Goal: Task Accomplishment & Management: Manage account settings

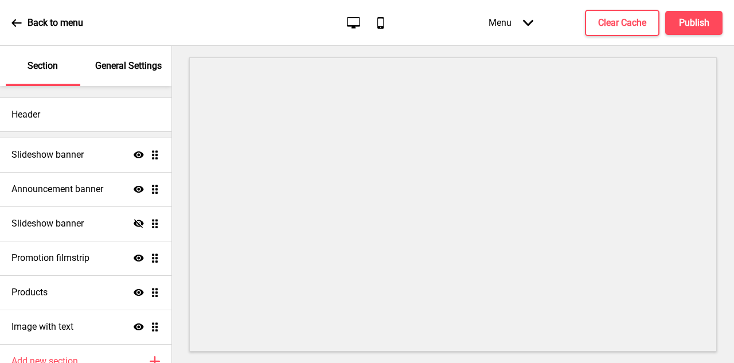
click at [377, 22] on icon at bounding box center [380, 22] width 6 height 11
click at [359, 21] on icon at bounding box center [353, 22] width 13 height 11
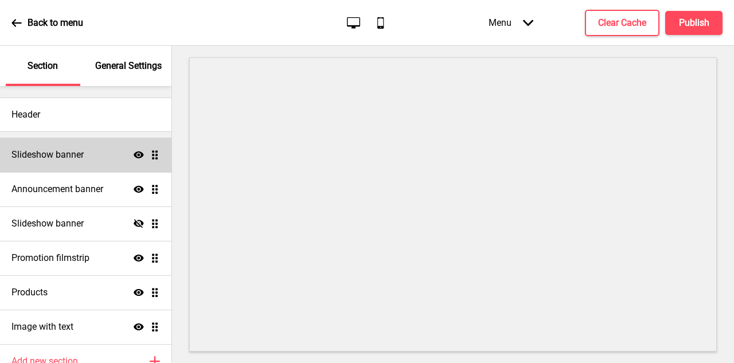
click at [88, 165] on div "Slideshow banner Show Drag" at bounding box center [85, 155] width 171 height 34
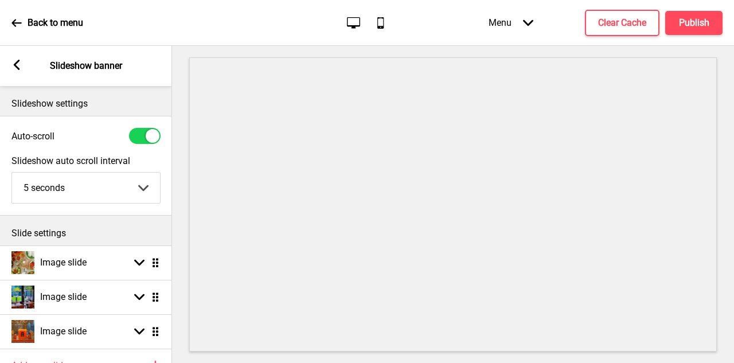
click at [18, 67] on rect at bounding box center [16, 65] width 10 height 10
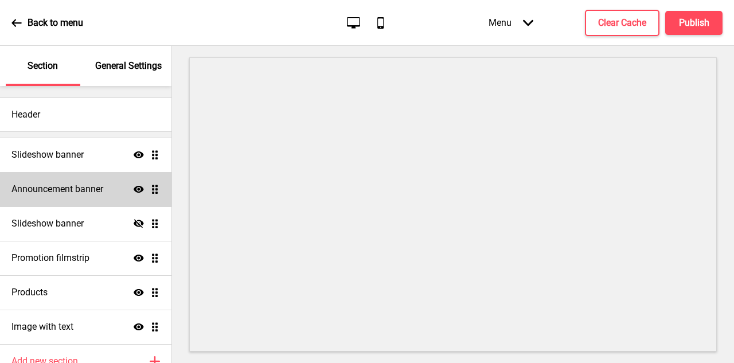
click at [68, 175] on div "Announcement banner Show Drag" at bounding box center [85, 189] width 171 height 34
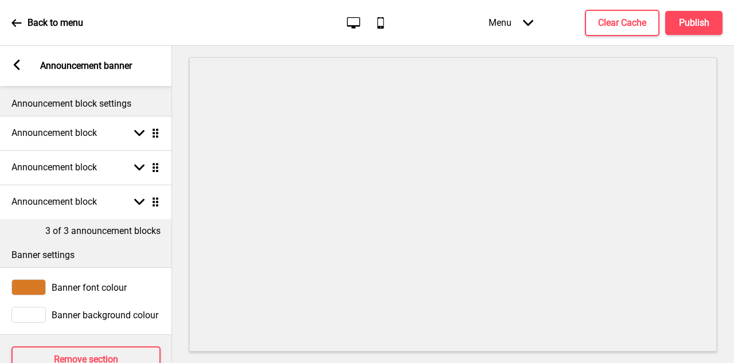
click at [18, 64] on rect at bounding box center [16, 65] width 10 height 10
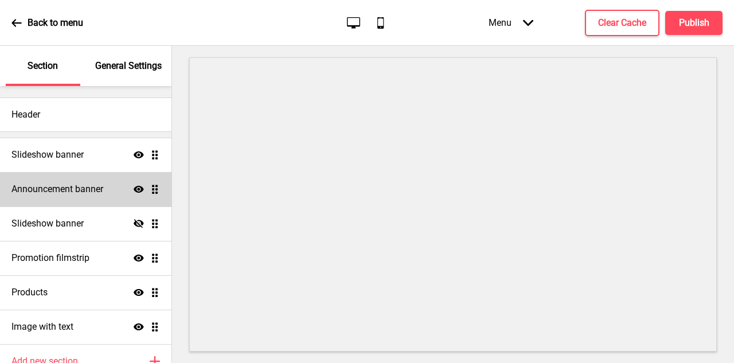
scroll to position [56, 0]
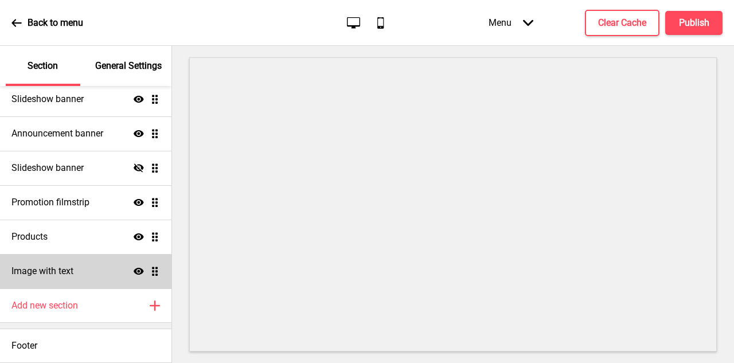
click at [67, 268] on h4 "Image with text" at bounding box center [42, 271] width 62 height 13
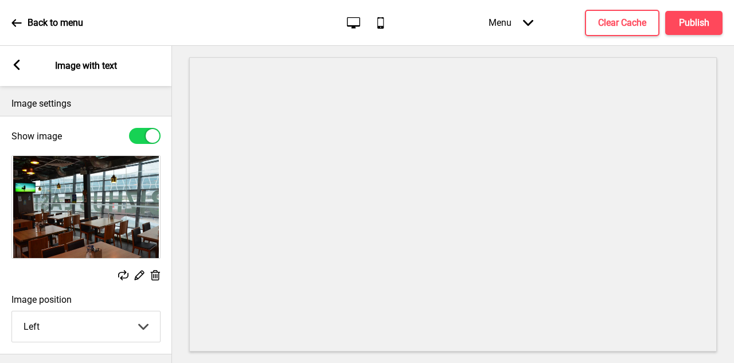
click at [21, 70] on div "Arrow left" at bounding box center [16, 66] width 10 height 13
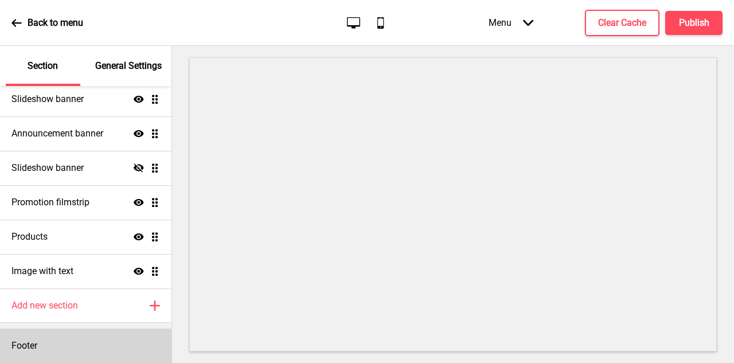
click at [76, 335] on div "Footer" at bounding box center [85, 346] width 171 height 34
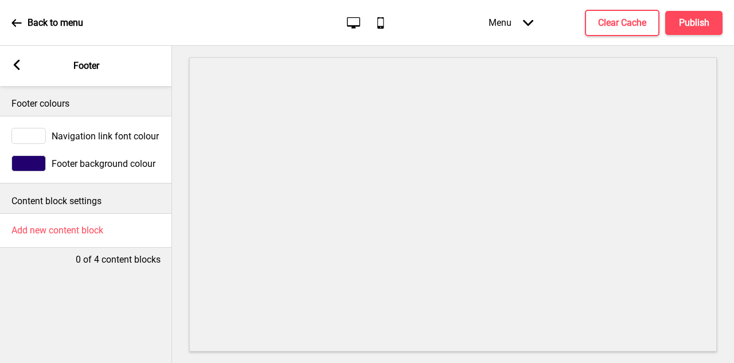
click at [17, 61] on icon at bounding box center [17, 65] width 6 height 10
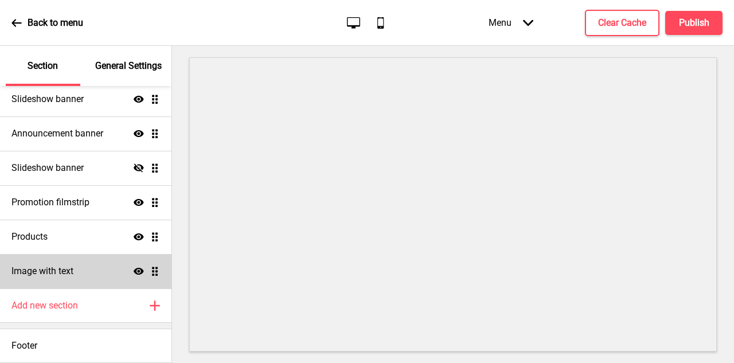
click at [74, 271] on div "Image with text Show Drag" at bounding box center [85, 271] width 171 height 34
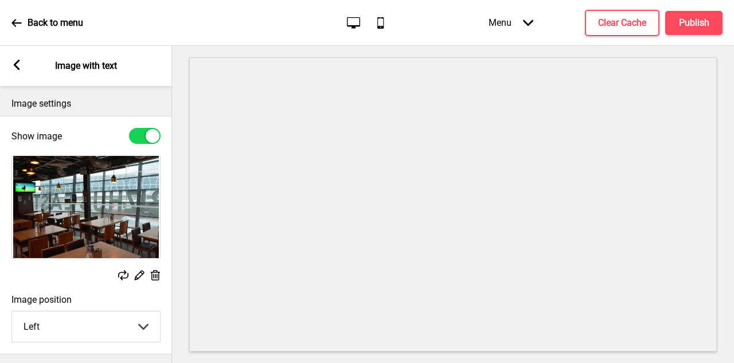
click at [18, 60] on icon at bounding box center [17, 65] width 6 height 10
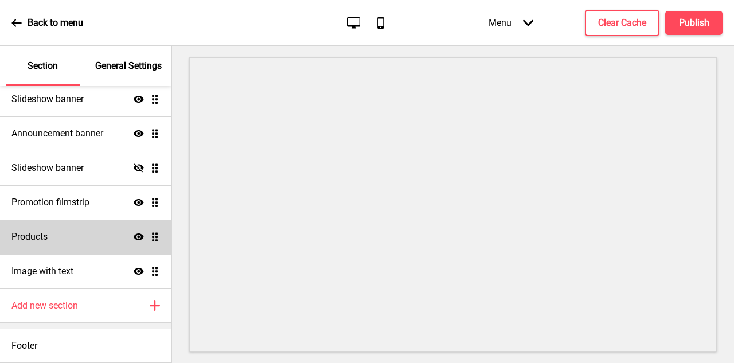
click at [88, 230] on div "Products Show Drag" at bounding box center [85, 237] width 171 height 34
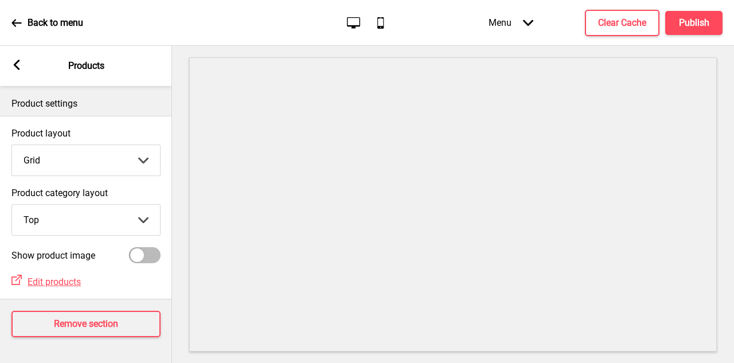
click at [73, 161] on select "Grid List" at bounding box center [86, 160] width 148 height 30
select select "list"
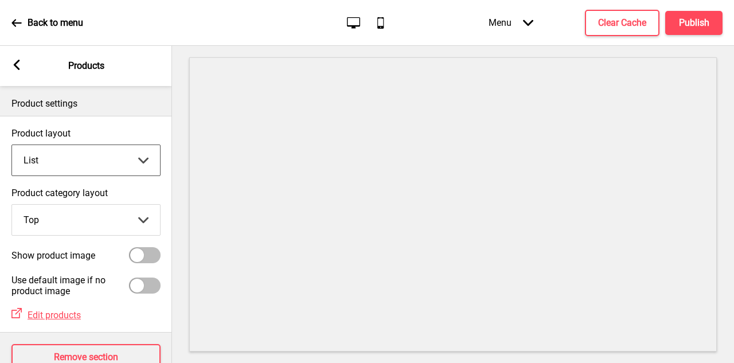
click at [111, 219] on select "Top Side" at bounding box center [86, 220] width 148 height 30
click at [107, 226] on select "Top Side" at bounding box center [86, 220] width 148 height 30
select select "top"
click at [17, 67] on icon at bounding box center [17, 65] width 6 height 10
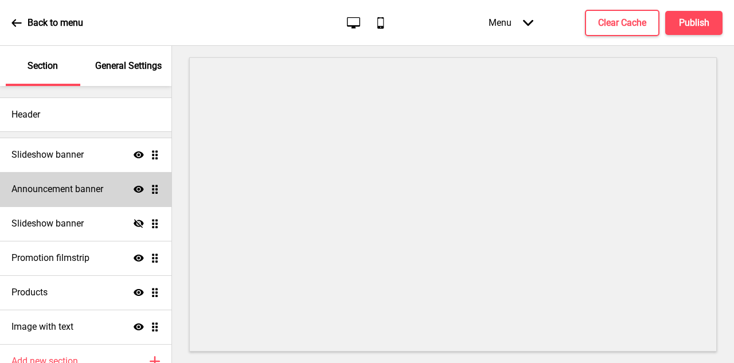
click at [74, 193] on h4 "Announcement banner" at bounding box center [57, 189] width 92 height 13
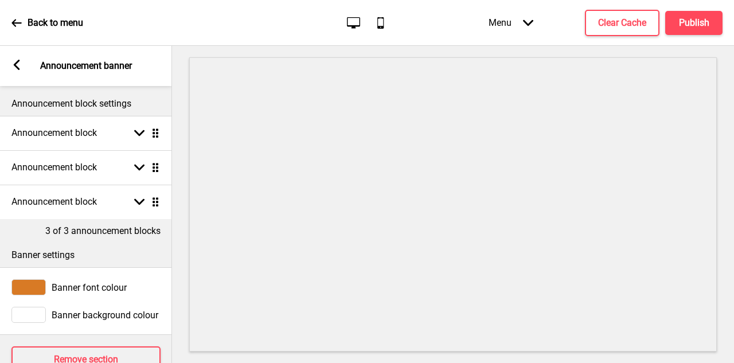
click at [36, 284] on div at bounding box center [28, 287] width 34 height 16
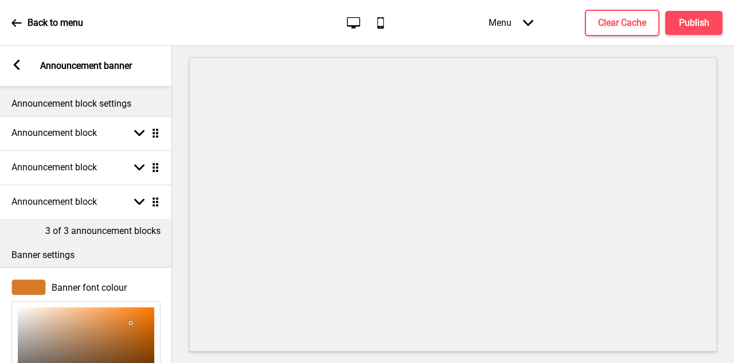
click at [36, 284] on div at bounding box center [28, 287] width 34 height 16
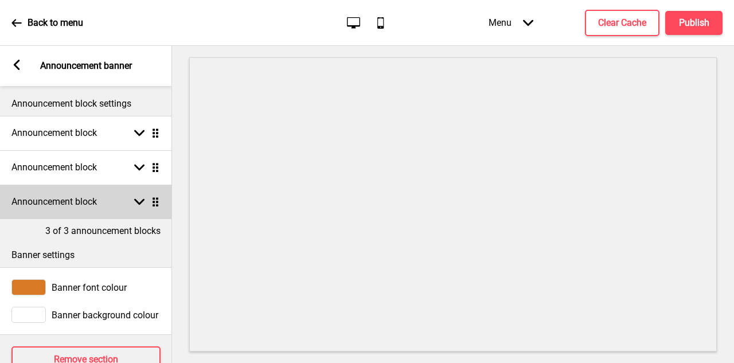
scroll to position [33, 0]
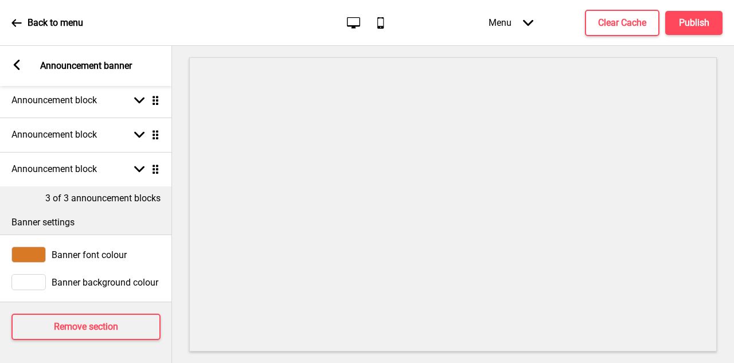
click at [18, 61] on icon at bounding box center [17, 65] width 6 height 10
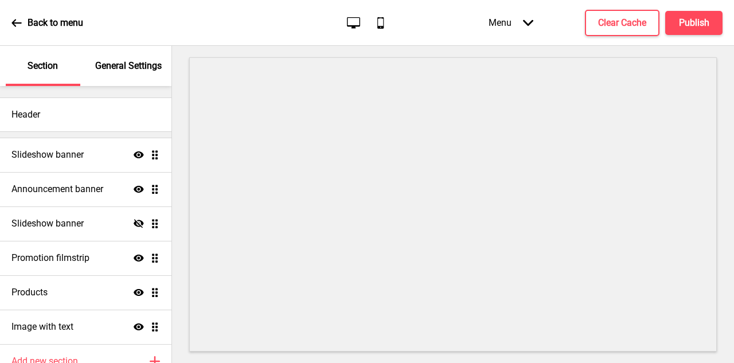
click at [114, 76] on div "General Settings" at bounding box center [129, 66] width 75 height 40
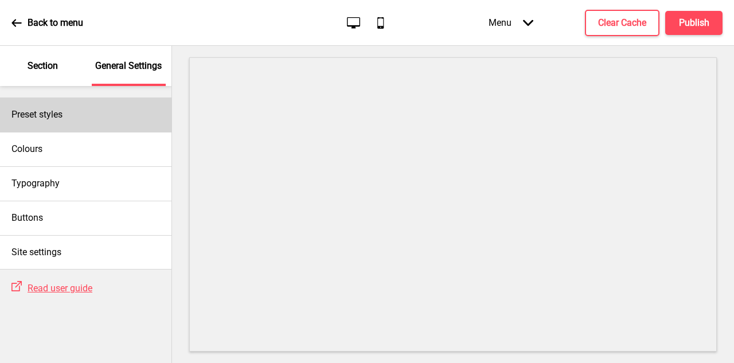
click at [81, 112] on div "Preset styles" at bounding box center [85, 114] width 171 height 34
select select "oddle"
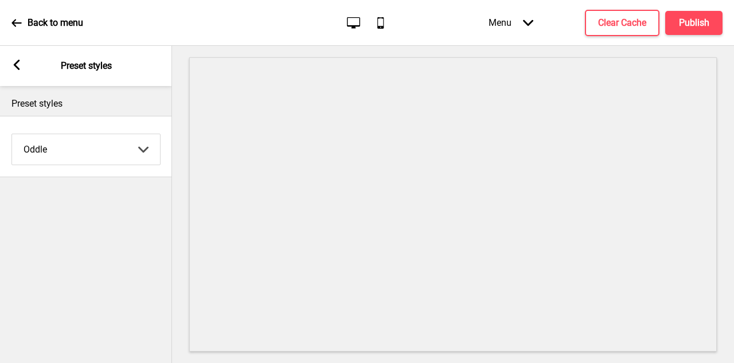
click at [96, 150] on select "Coffee Contrast Dark Earth Marine Minimalist Modern Oddle Pastel Yellow Fruits …" at bounding box center [86, 149] width 148 height 30
click at [17, 65] on rect at bounding box center [16, 65] width 10 height 10
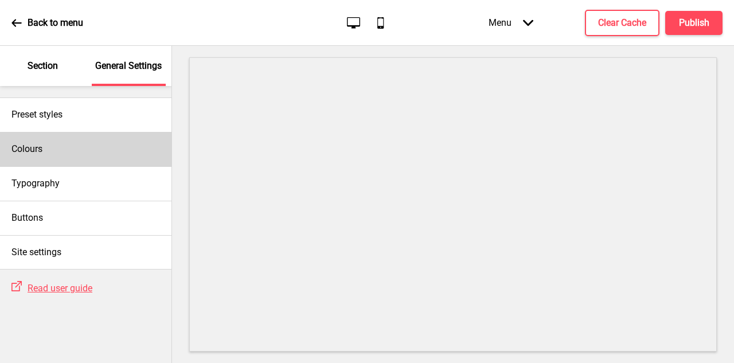
click at [103, 148] on div "Colours" at bounding box center [85, 149] width 171 height 34
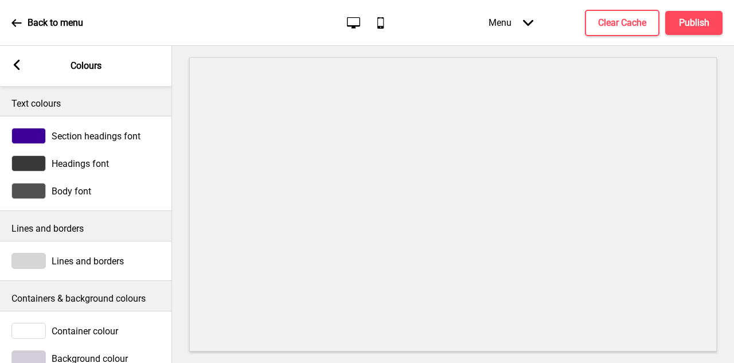
scroll to position [27, 0]
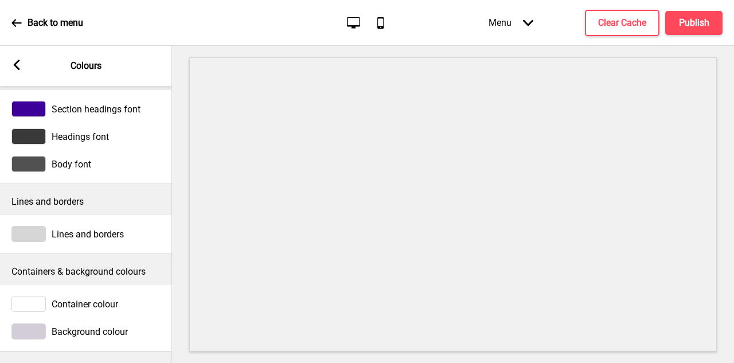
click at [19, 69] on icon at bounding box center [17, 65] width 6 height 10
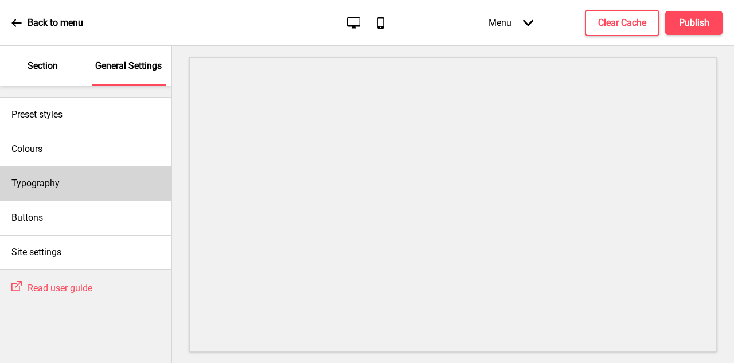
click at [124, 186] on div "Typography" at bounding box center [85, 183] width 171 height 34
select select "Arsenal"
select select "Jost"
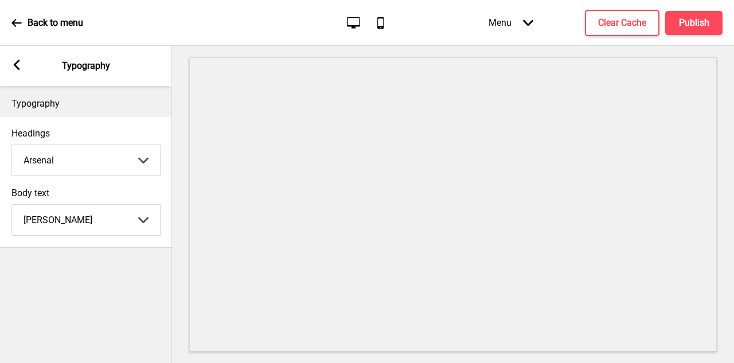
click at [17, 64] on rect at bounding box center [16, 65] width 10 height 10
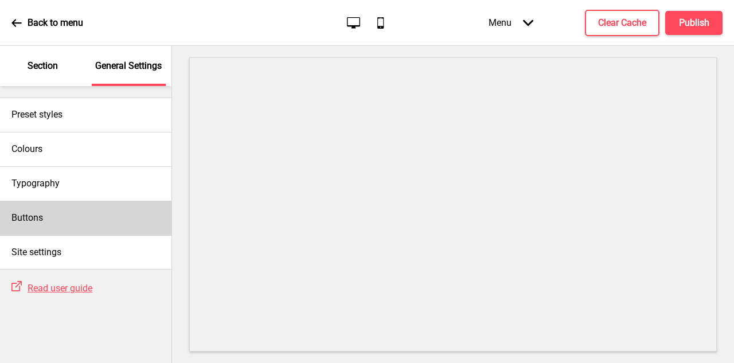
click at [93, 206] on div "Buttons" at bounding box center [85, 218] width 171 height 34
select select "pill"
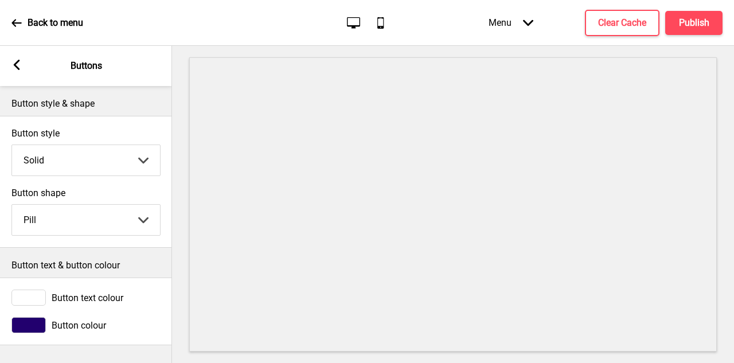
click at [20, 60] on rect at bounding box center [16, 65] width 10 height 10
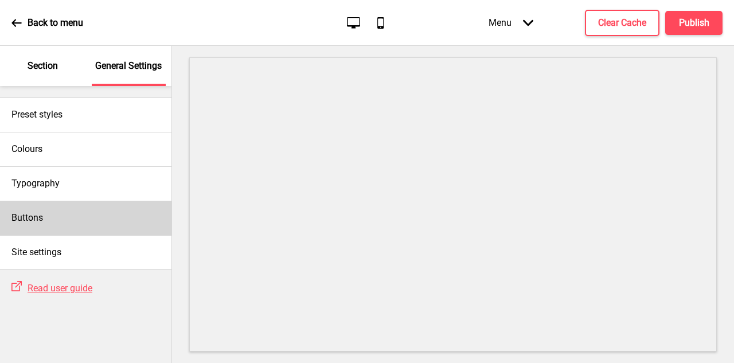
click at [126, 222] on div "Buttons" at bounding box center [85, 218] width 171 height 34
select select "pill"
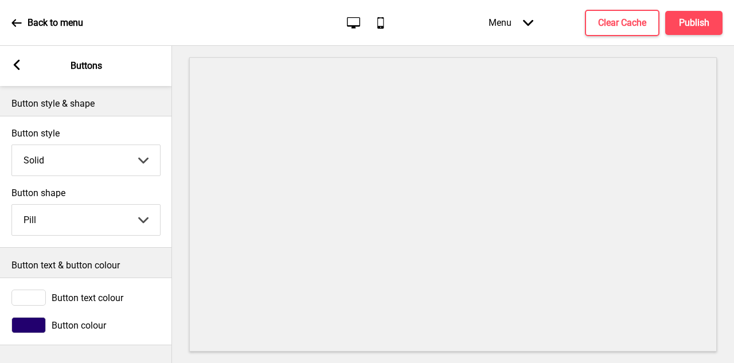
click at [15, 66] on icon at bounding box center [17, 65] width 6 height 10
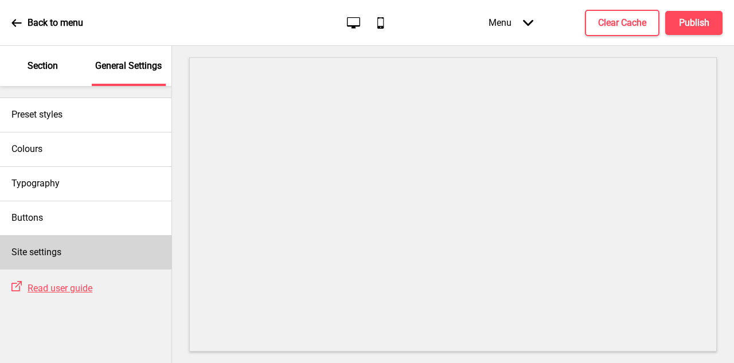
click at [106, 245] on div "Site settings" at bounding box center [85, 252] width 171 height 34
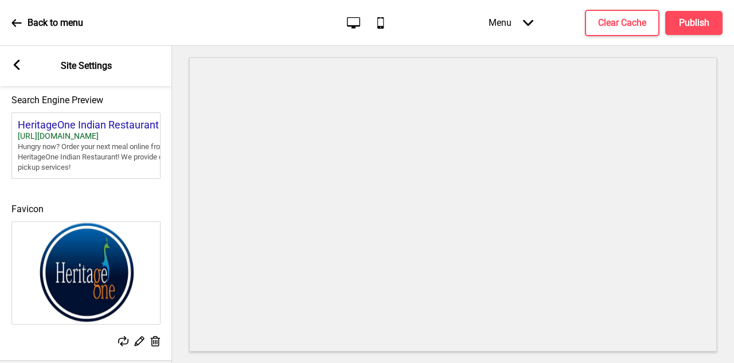
scroll to position [537, 0]
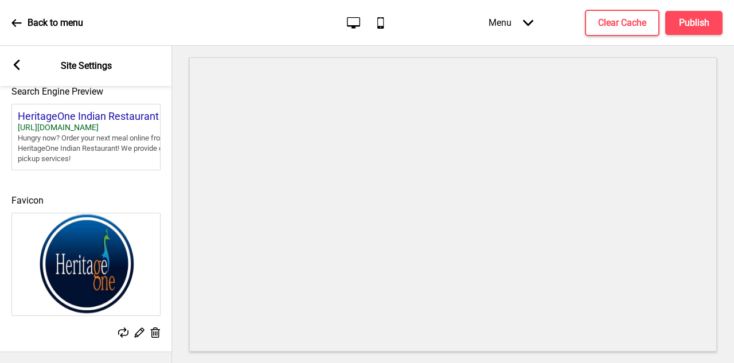
click at [137, 331] on rect at bounding box center [139, 332] width 12 height 12
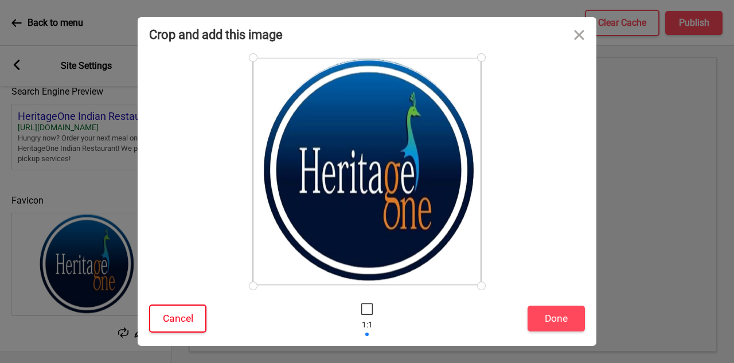
click at [196, 328] on button "Cancel" at bounding box center [177, 318] width 57 height 28
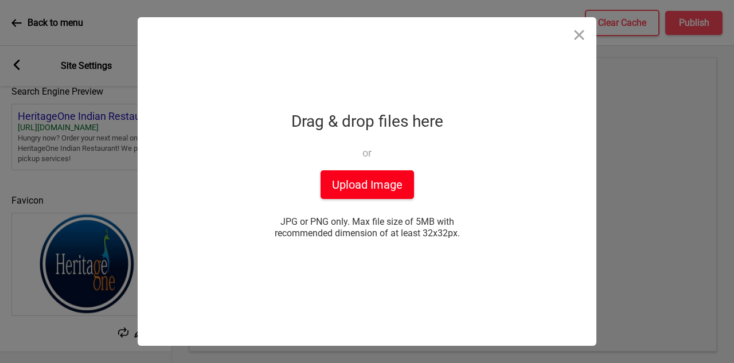
click at [388, 182] on button "Upload Image" at bounding box center [366, 184] width 93 height 29
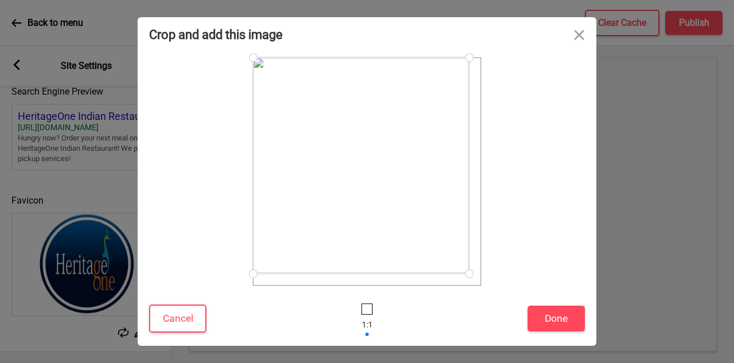
drag, startPoint x: 478, startPoint y: 285, endPoint x: 466, endPoint y: 228, distance: 58.6
click at [466, 228] on div at bounding box center [367, 171] width 228 height 228
drag, startPoint x: 254, startPoint y: 59, endPoint x: 288, endPoint y: 84, distance: 42.2
click at [288, 84] on div at bounding box center [280, 85] width 20 height 20
drag, startPoint x: 463, startPoint y: 273, endPoint x: 464, endPoint y: 244, distance: 29.3
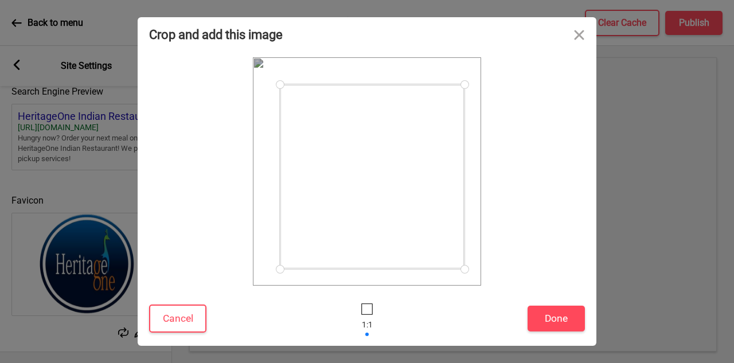
click at [464, 244] on div at bounding box center [367, 171] width 228 height 228
click at [441, 81] on div at bounding box center [372, 172] width 185 height 185
drag, startPoint x: 465, startPoint y: 265, endPoint x: 448, endPoint y: 234, distance: 35.4
click at [448, 234] on div at bounding box center [367, 171] width 228 height 228
click at [388, 185] on div at bounding box center [368, 164] width 168 height 168
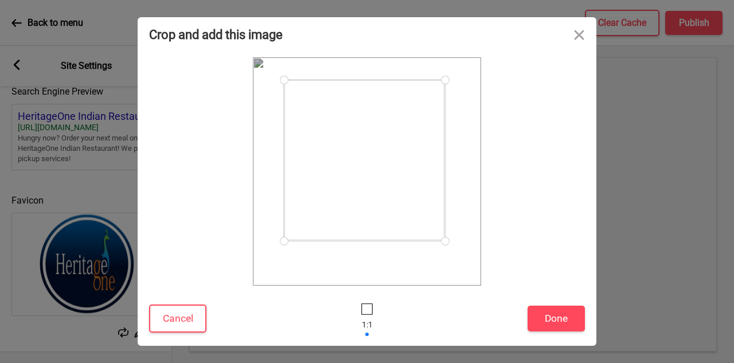
drag, startPoint x: 448, startPoint y: 248, endPoint x: 438, endPoint y: 241, distance: 12.7
click at [438, 241] on div at bounding box center [445, 241] width 20 height 20
click at [381, 172] on div at bounding box center [362, 160] width 161 height 161
drag, startPoint x: 445, startPoint y: 239, endPoint x: 453, endPoint y: 232, distance: 10.6
click at [453, 232] on div at bounding box center [367, 171] width 228 height 228
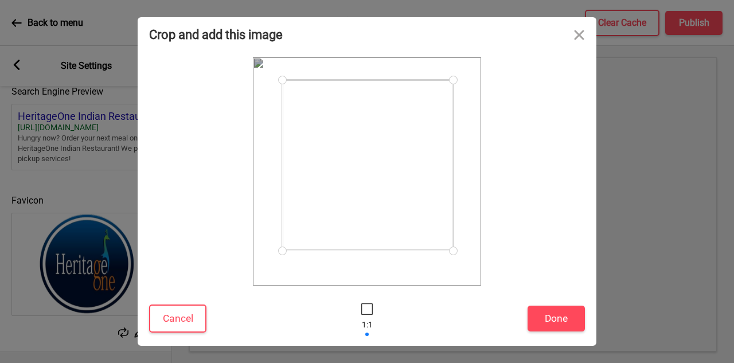
click at [401, 186] on div at bounding box center [367, 165] width 171 height 171
click at [553, 318] on button "Done" at bounding box center [555, 319] width 57 height 26
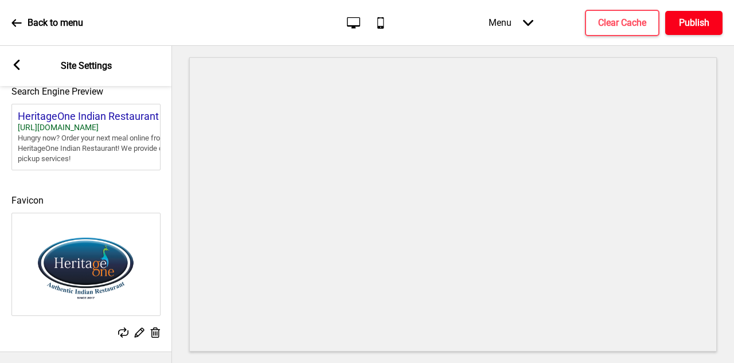
click at [681, 27] on h4 "Publish" at bounding box center [694, 23] width 30 height 13
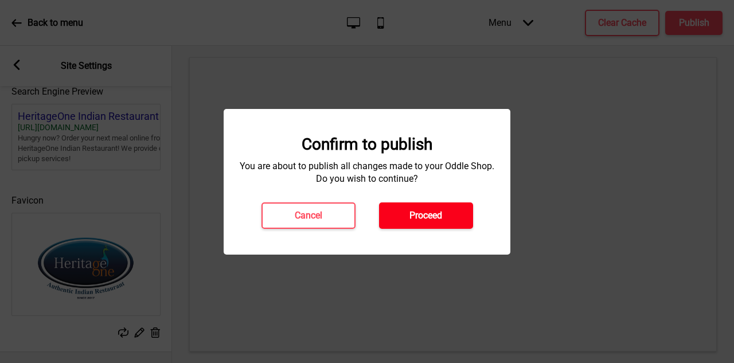
click at [432, 214] on h4 "Proceed" at bounding box center [425, 215] width 33 height 13
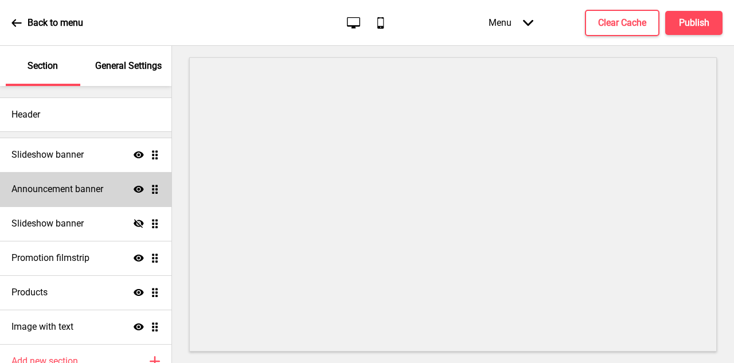
scroll to position [56, 0]
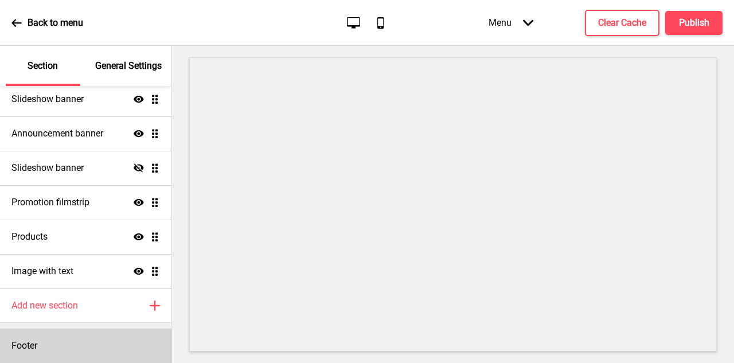
click at [62, 333] on div "Footer" at bounding box center [85, 346] width 171 height 34
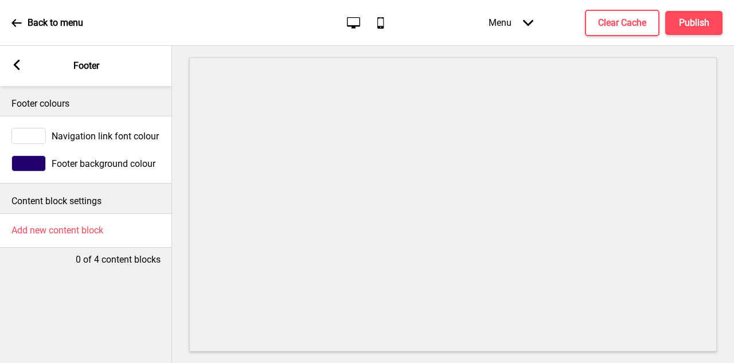
click at [75, 201] on p "Content block settings" at bounding box center [85, 201] width 149 height 13
click at [16, 66] on icon at bounding box center [17, 65] width 6 height 10
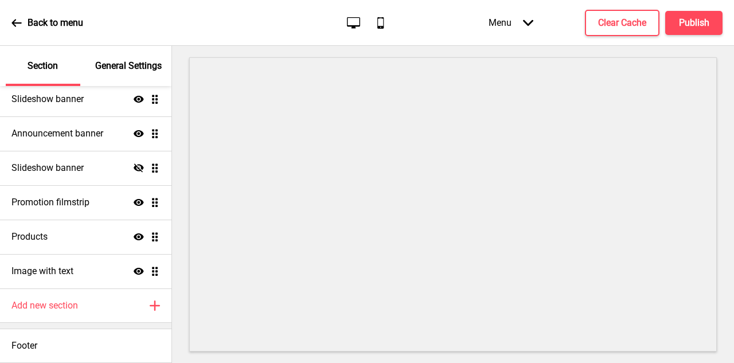
click at [380, 21] on icon "Mobile" at bounding box center [380, 22] width 15 height 15
click at [349, 22] on icon "Desktop" at bounding box center [353, 22] width 15 height 15
click at [518, 24] on div "Menu Arrow down" at bounding box center [511, 23] width 68 height 34
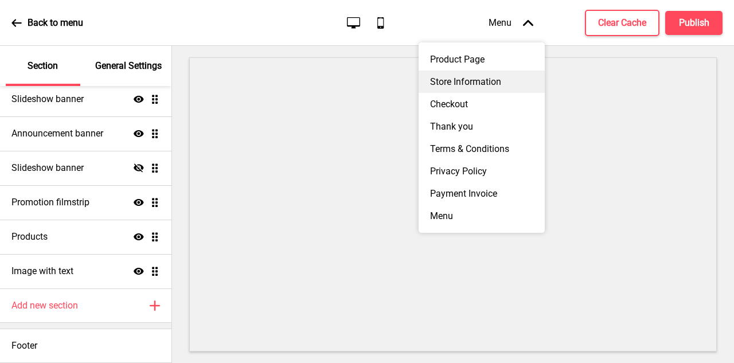
click at [481, 80] on div "Store Information" at bounding box center [482, 82] width 126 height 22
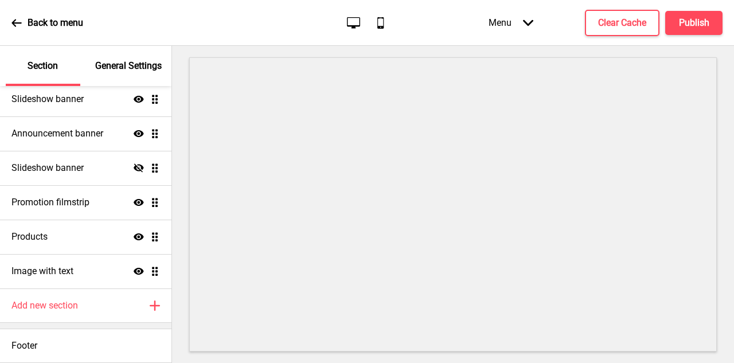
click at [529, 22] on icon at bounding box center [528, 22] width 10 height 6
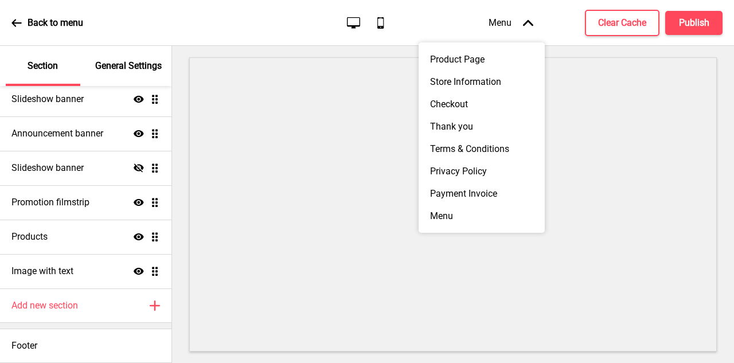
click at [521, 22] on div "Menu Arrow up" at bounding box center [511, 23] width 68 height 34
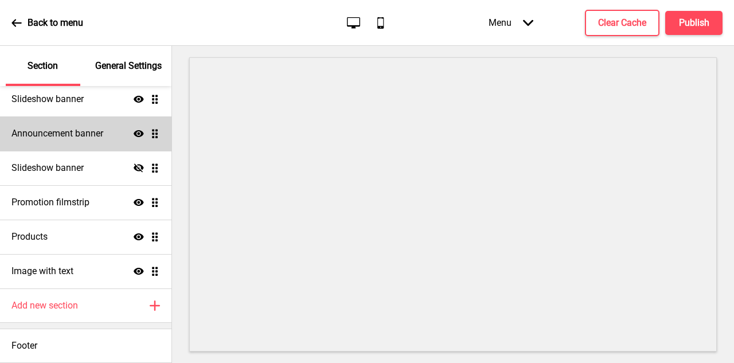
click at [77, 130] on h4 "Announcement banner" at bounding box center [57, 133] width 92 height 13
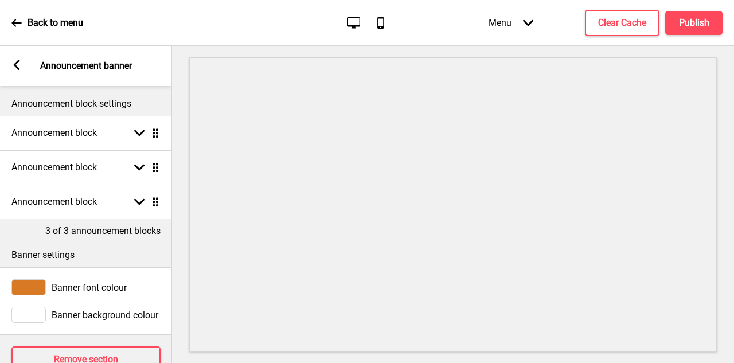
click at [12, 61] on rect at bounding box center [16, 65] width 10 height 10
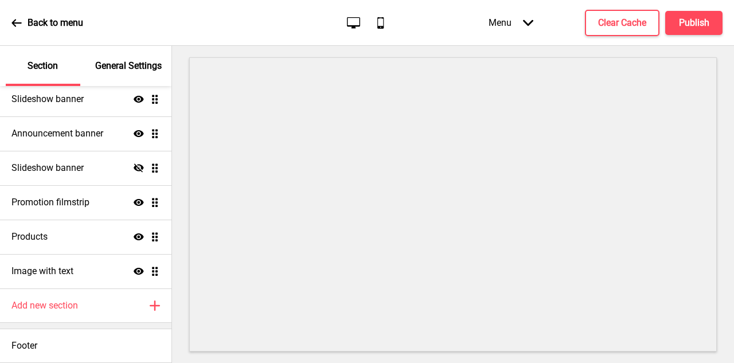
click at [14, 24] on icon at bounding box center [16, 22] width 10 height 7
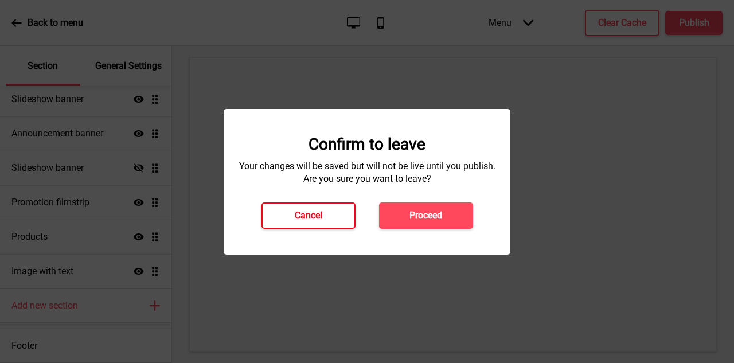
click at [338, 214] on button "Cancel" at bounding box center [308, 215] width 94 height 26
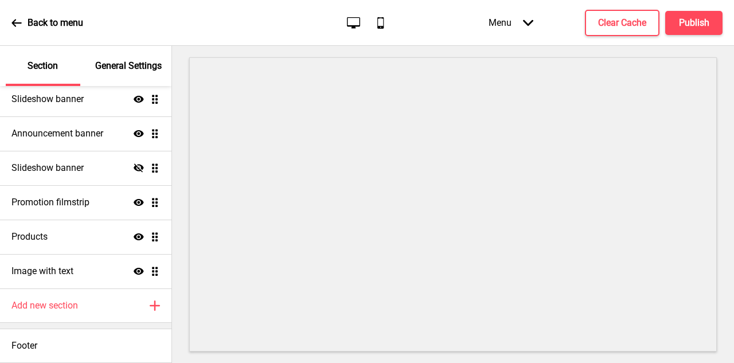
click at [349, 21] on icon "Desktop" at bounding box center [353, 22] width 15 height 15
click at [386, 25] on icon "Mobile" at bounding box center [380, 22] width 15 height 15
click at [603, 22] on h4 "Clear Cache" at bounding box center [622, 23] width 48 height 13
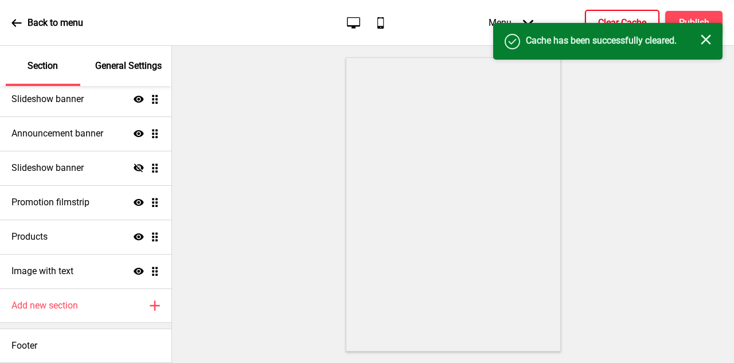
click at [705, 46] on div "Close" at bounding box center [706, 40] width 10 height 13
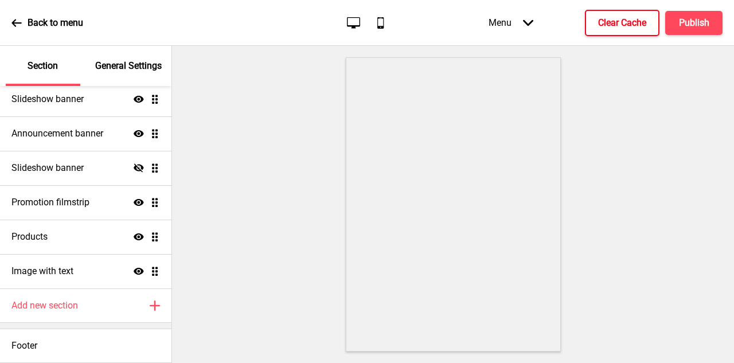
click at [18, 22] on icon at bounding box center [16, 23] width 10 height 10
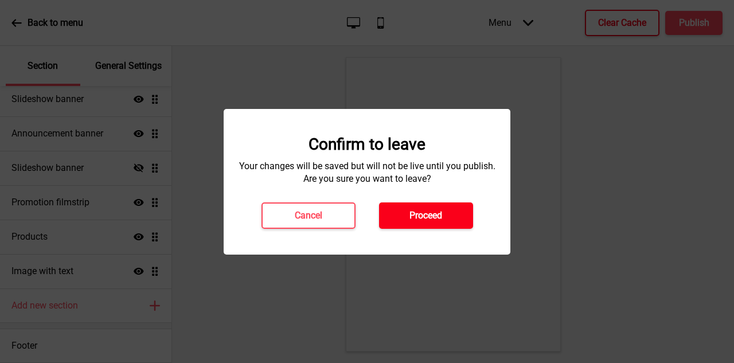
click at [446, 222] on button "Proceed" at bounding box center [426, 215] width 94 height 26
